Goal: Task Accomplishment & Management: Use online tool/utility

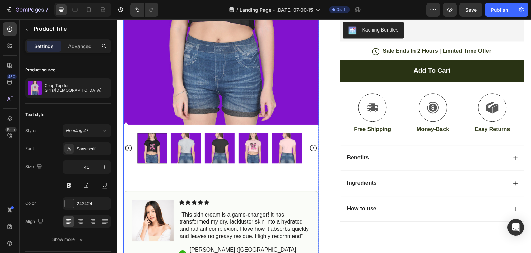
scroll to position [190, 0]
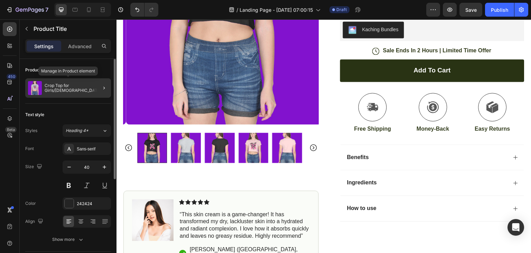
click at [68, 87] on p "Crop Top for Girls/[DEMOGRAPHIC_DATA]" at bounding box center [77, 88] width 64 height 10
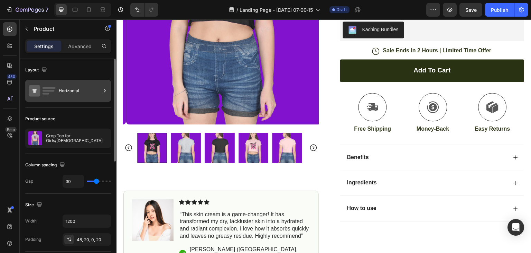
click at [83, 89] on div "Horizontal" at bounding box center [80, 91] width 42 height 16
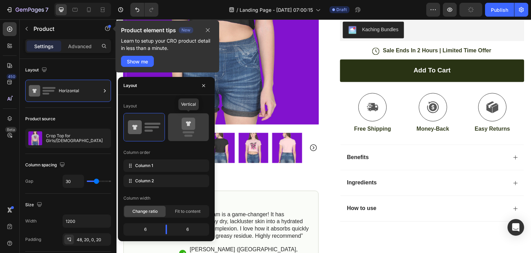
click at [190, 126] on icon at bounding box center [188, 123] width 13 height 12
type input "0"
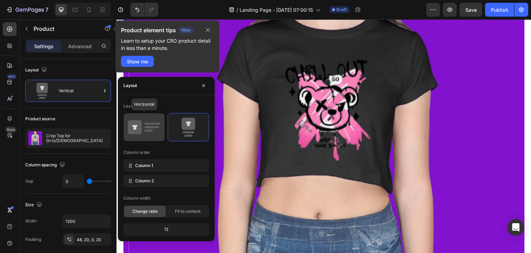
click at [152, 120] on icon at bounding box center [144, 126] width 33 height 19
type input "30"
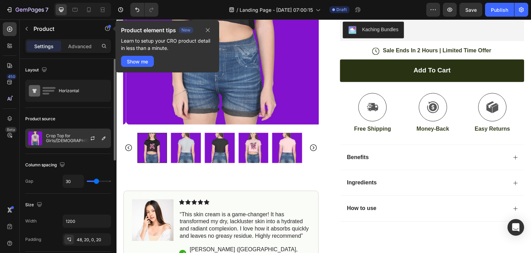
click at [82, 137] on div at bounding box center [95, 138] width 30 height 19
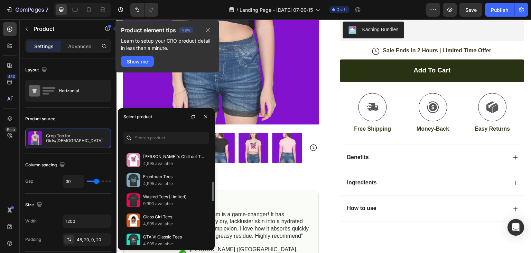
scroll to position [176, 0]
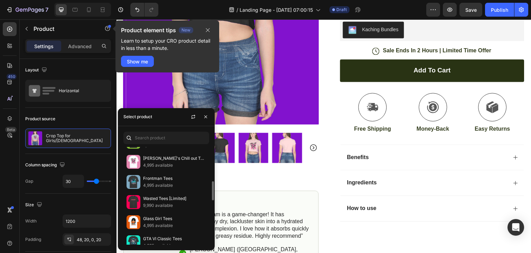
click at [176, 182] on p "4,995 available" at bounding box center [174, 185] width 63 height 7
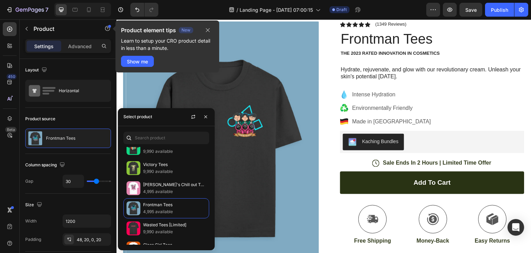
scroll to position [43, 0]
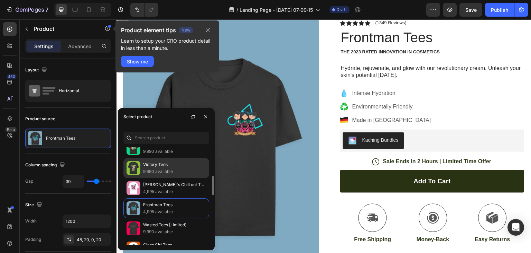
click at [183, 170] on p "9,990 available" at bounding box center [174, 171] width 63 height 7
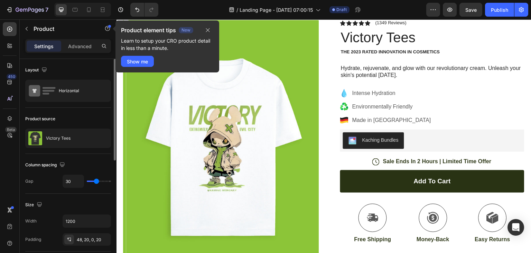
type input "80"
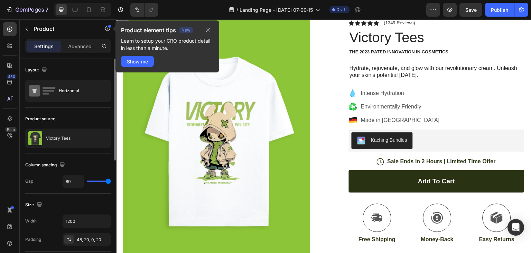
type input "0"
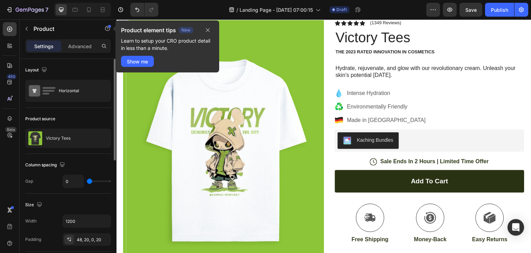
type input "80"
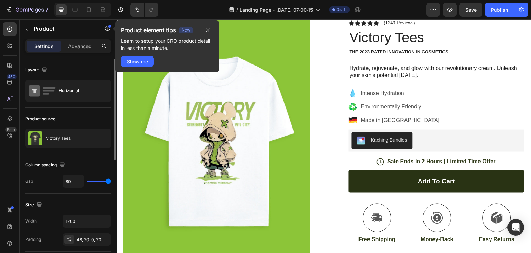
drag, startPoint x: 96, startPoint y: 181, endPoint x: 17, endPoint y: 153, distance: 84.4
type input "80"
click at [111, 180] on input "range" at bounding box center [99, 180] width 24 height 1
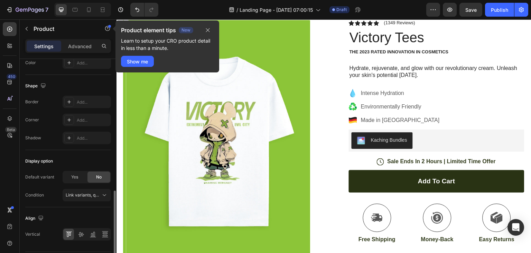
scroll to position [235, 0]
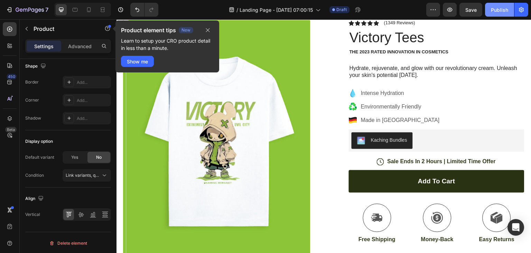
click at [503, 11] on div "Publish" at bounding box center [499, 9] width 17 height 7
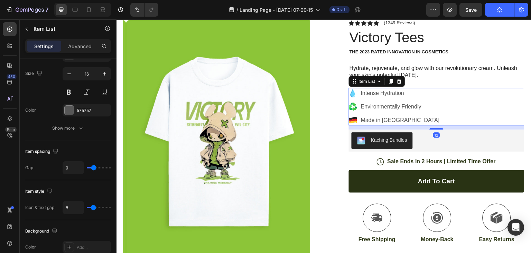
click at [397, 94] on p "Intense Hydration" at bounding box center [400, 93] width 79 height 8
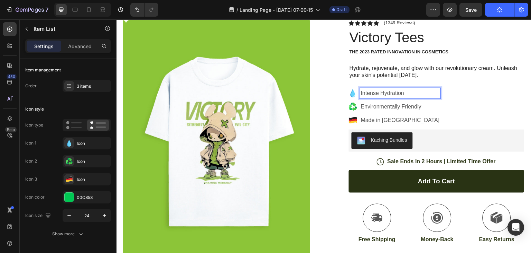
click at [404, 92] on p "Intense Hydration" at bounding box center [400, 93] width 79 height 8
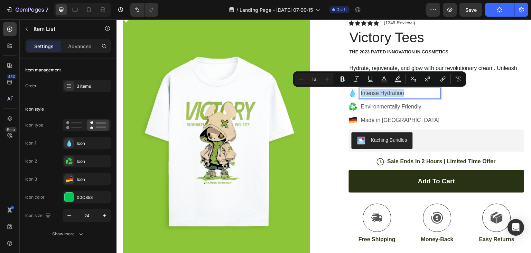
drag, startPoint x: 404, startPoint y: 92, endPoint x: 357, endPoint y: 98, distance: 47.0
click at [357, 98] on div "Intense Hydration Environmentally Friendly Made in [GEOGRAPHIC_DATA]" at bounding box center [395, 106] width 92 height 37
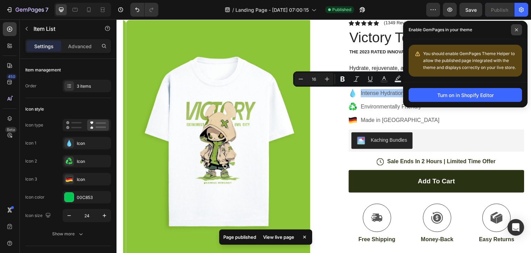
click at [519, 30] on span at bounding box center [516, 29] width 11 height 11
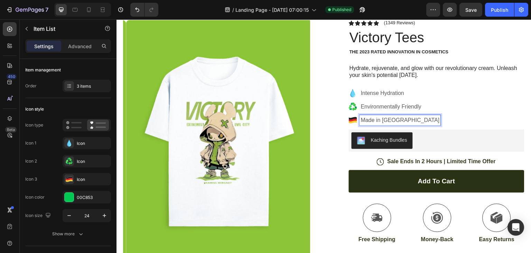
click at [393, 119] on p "Made in [GEOGRAPHIC_DATA]" at bounding box center [400, 120] width 79 height 8
click at [350, 118] on icon at bounding box center [353, 118] width 8 height 3
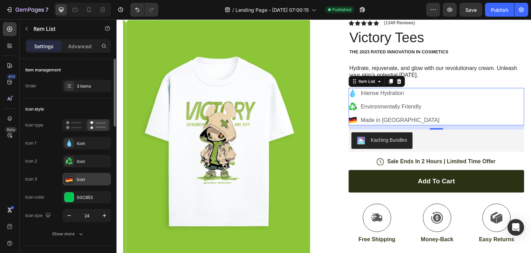
click at [73, 176] on div at bounding box center [69, 179] width 10 height 10
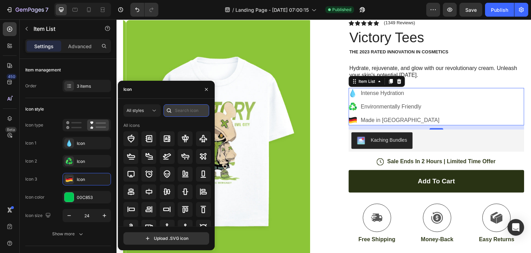
click at [189, 111] on input "text" at bounding box center [187, 110] width 46 height 12
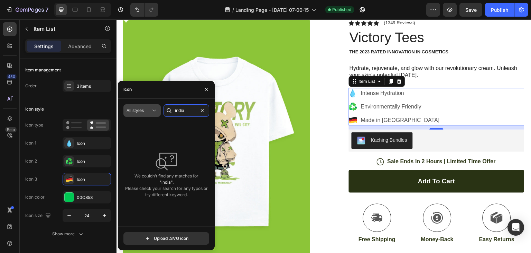
type input "india"
click at [152, 110] on icon at bounding box center [154, 110] width 7 height 7
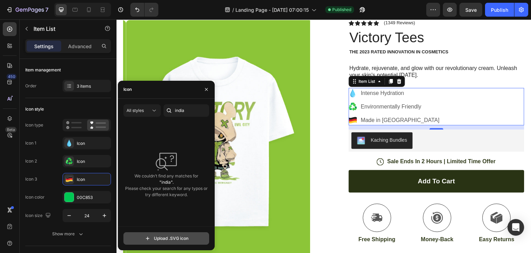
click at [169, 239] on input "file" at bounding box center [166, 238] width 85 height 12
click at [166, 235] on input "file" at bounding box center [166, 238] width 85 height 12
click at [172, 238] on input "file" at bounding box center [166, 238] width 85 height 12
type input "C:\fakepath\Flag_of_India.svg"
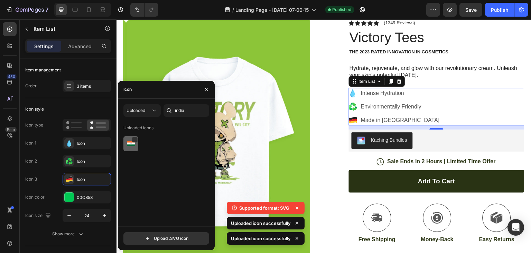
click at [130, 144] on img at bounding box center [131, 143] width 8 height 8
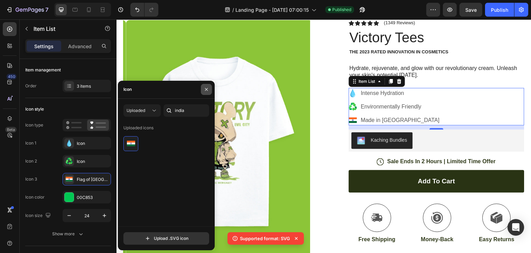
click at [205, 89] on icon "button" at bounding box center [207, 89] width 6 height 6
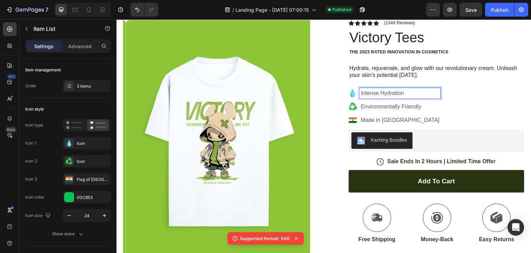
click at [407, 93] on p "Intense Hydration" at bounding box center [400, 93] width 79 height 8
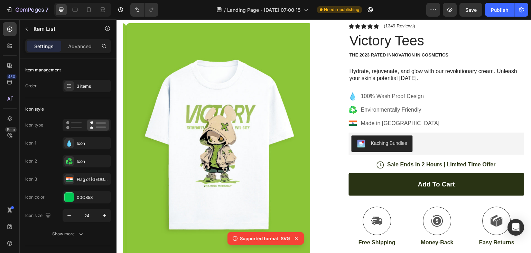
click at [396, 109] on p "Environmentally Friendly" at bounding box center [400, 110] width 79 height 8
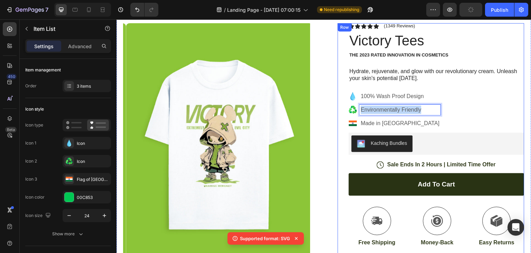
drag, startPoint x: 420, startPoint y: 110, endPoint x: 340, endPoint y: 110, distance: 80.6
click at [340, 110] on div "Icon Icon Icon Icon Icon Icon List (1349 Reviews) Text Block Row Victory Tees P…" at bounding box center [431, 184] width 187 height 323
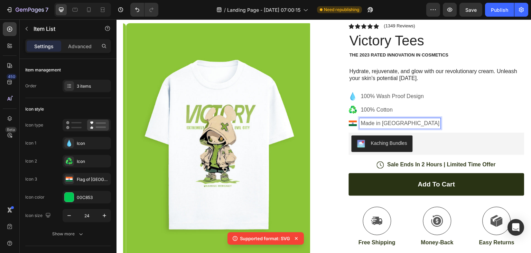
click at [394, 125] on p "Made in [GEOGRAPHIC_DATA]" at bounding box center [400, 123] width 79 height 8
click at [402, 124] on p "Made in [GEOGRAPHIC_DATA]" at bounding box center [400, 123] width 79 height 8
drag, startPoint x: 402, startPoint y: 124, endPoint x: 380, endPoint y: 124, distance: 21.8
click at [380, 124] on p "Made in [GEOGRAPHIC_DATA]" at bounding box center [400, 123] width 79 height 8
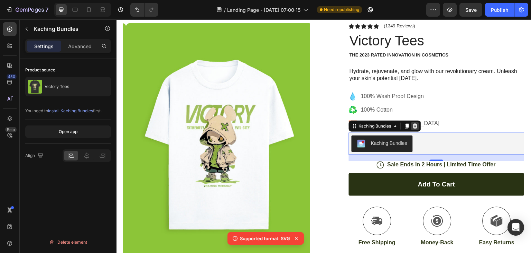
click at [417, 125] on div at bounding box center [415, 126] width 8 height 8
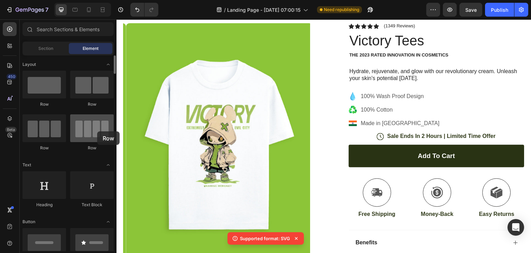
click at [97, 131] on div at bounding box center [92, 128] width 44 height 28
click at [97, 128] on div at bounding box center [92, 128] width 44 height 28
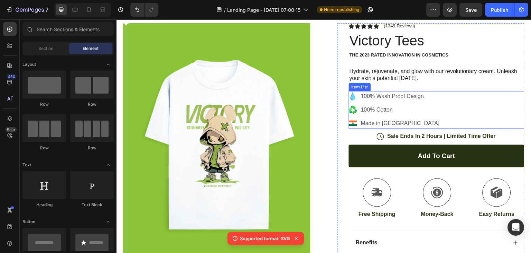
scroll to position [24, 0]
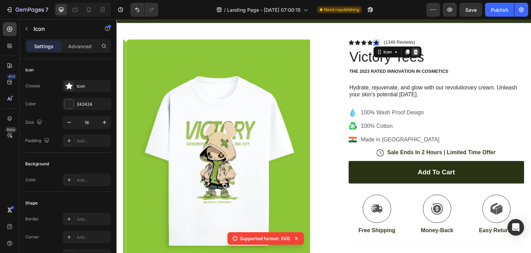
click at [415, 52] on icon at bounding box center [416, 51] width 4 height 5
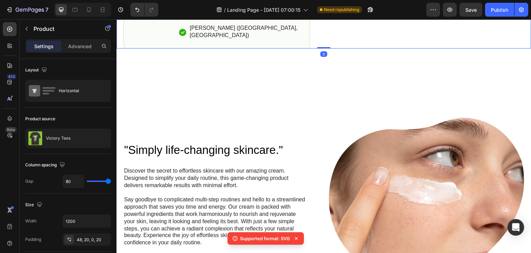
scroll to position [411, 0]
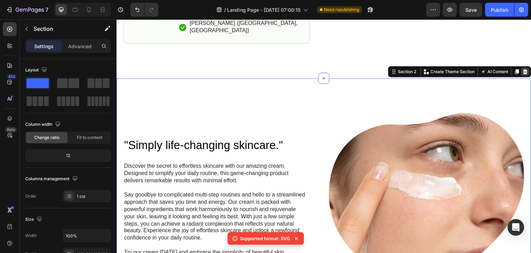
click at [523, 69] on icon at bounding box center [526, 72] width 6 height 6
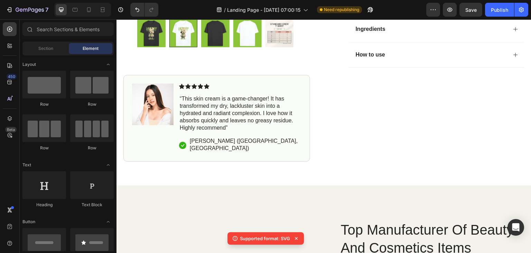
scroll to position [293, 0]
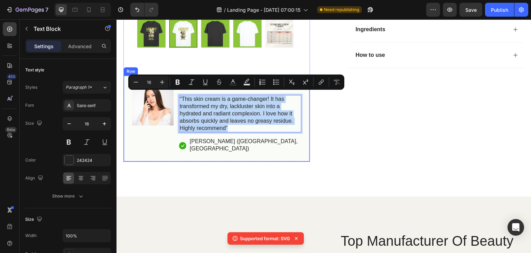
drag, startPoint x: 229, startPoint y: 124, endPoint x: 174, endPoint y: 91, distance: 64.3
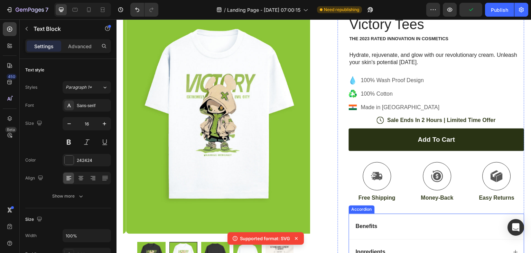
scroll to position [0, 0]
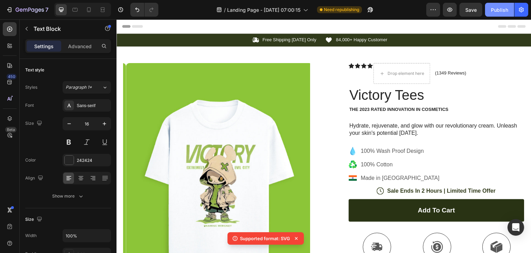
click at [498, 9] on div "Publish" at bounding box center [499, 9] width 17 height 7
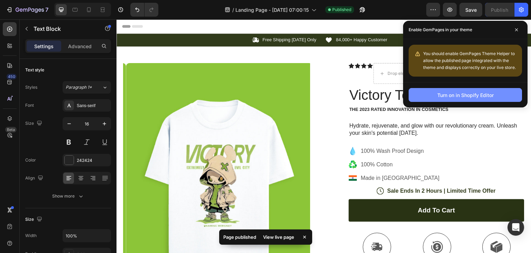
click at [474, 92] on div "Turn on in Shopify Editor" at bounding box center [466, 94] width 56 height 7
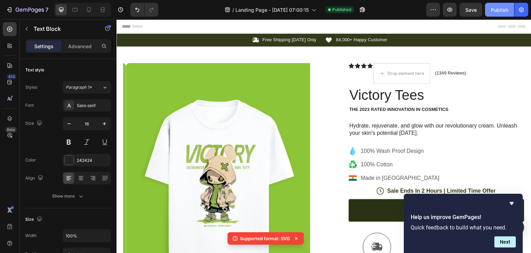
click at [496, 14] on button "Publish" at bounding box center [499, 10] width 29 height 14
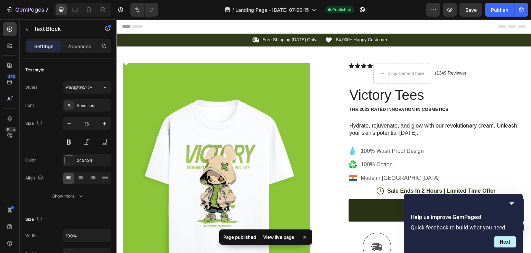
click at [274, 235] on div "View live page" at bounding box center [278, 237] width 39 height 10
